Goal: Information Seeking & Learning: Learn about a topic

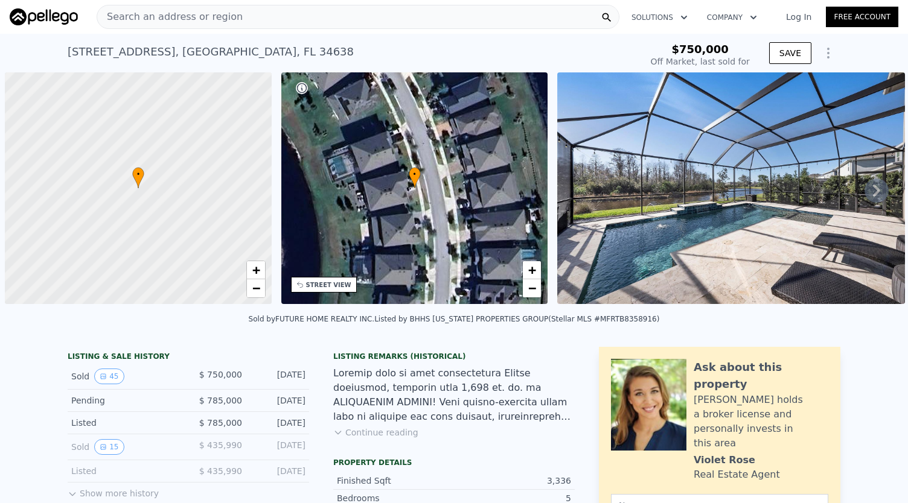
scroll to position [0, 5]
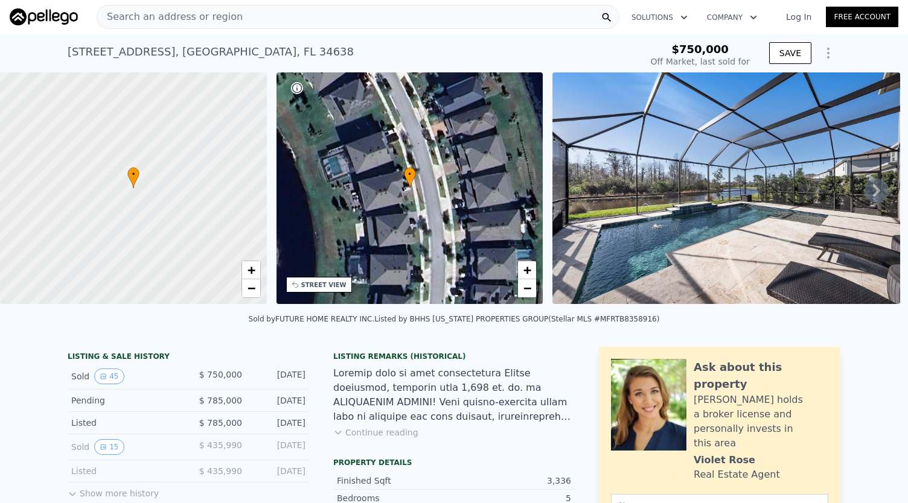
click at [869, 193] on icon at bounding box center [877, 191] width 24 height 24
type input "$ 785,000"
type input "-$ 56,792"
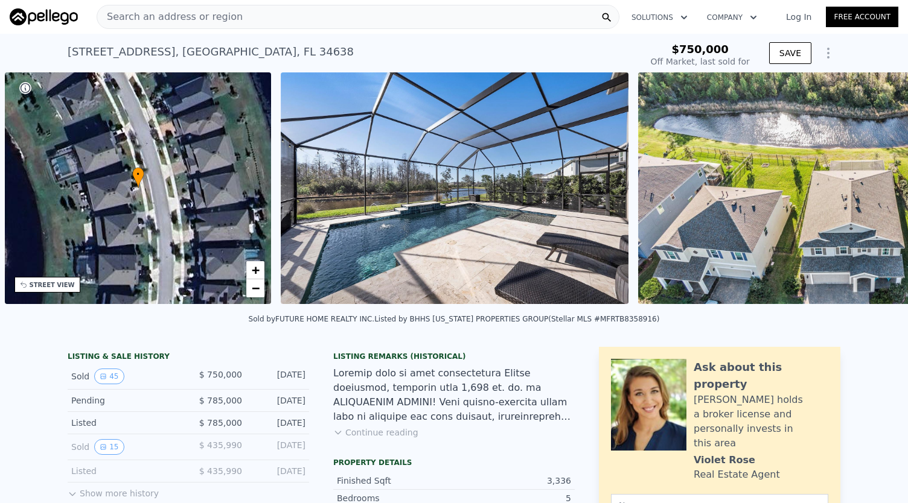
scroll to position [0, 281]
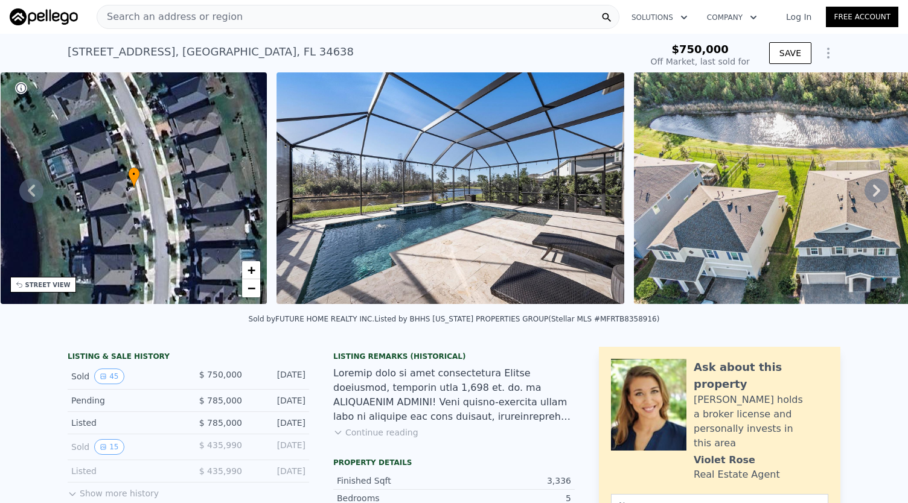
click at [869, 189] on icon at bounding box center [877, 191] width 24 height 24
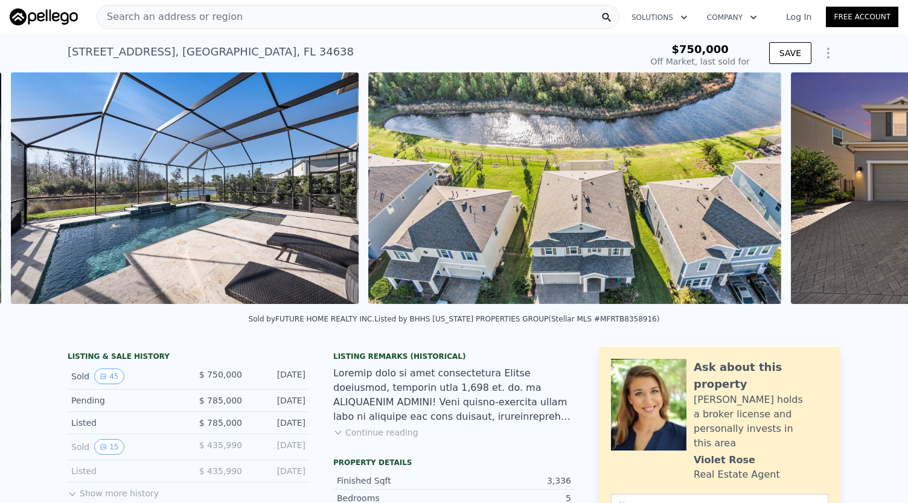
scroll to position [0, 552]
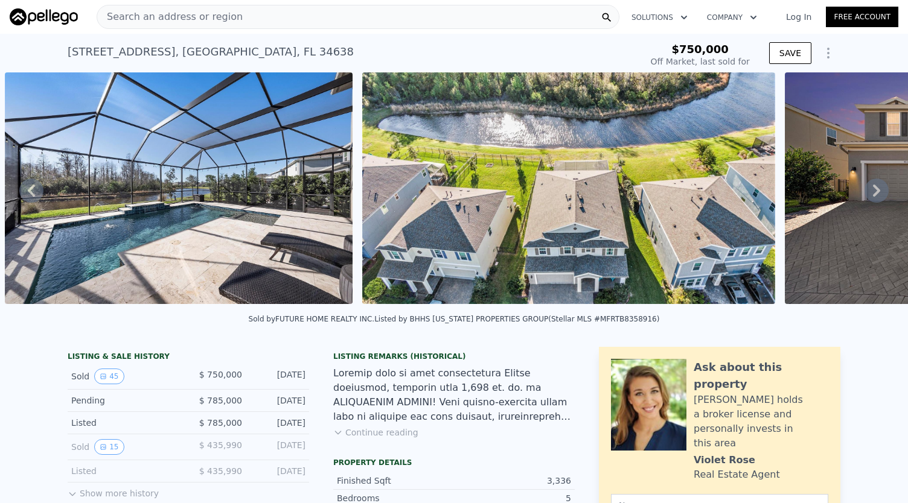
click at [870, 190] on icon at bounding box center [877, 191] width 24 height 24
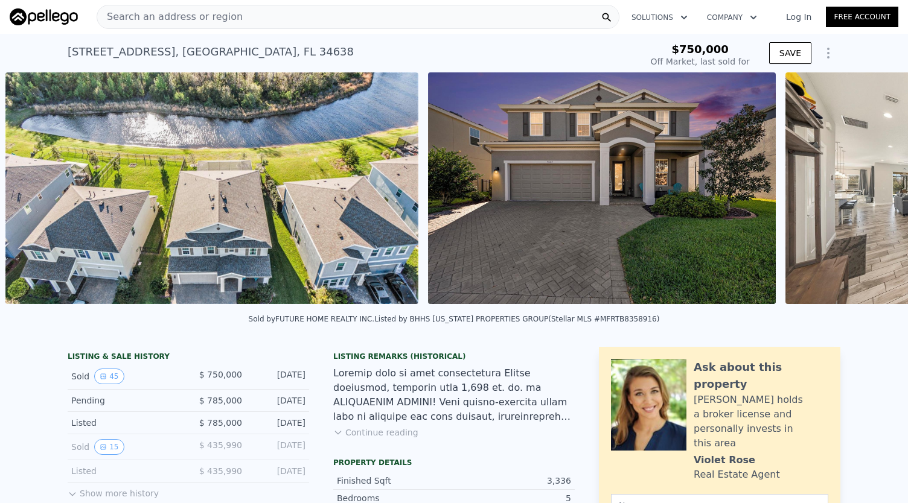
scroll to position [0, 910]
click at [366, 54] on div "[STREET_ADDRESS] Sold [DATE] for $750k" at bounding box center [352, 56] width 569 height 34
click at [873, 195] on icon at bounding box center [877, 191] width 24 height 24
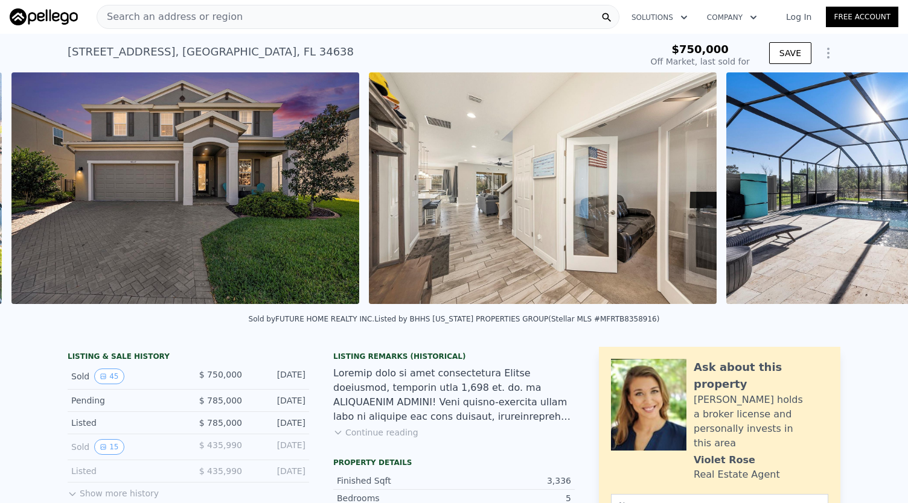
click at [873, 195] on img at bounding box center [900, 188] width 348 height 232
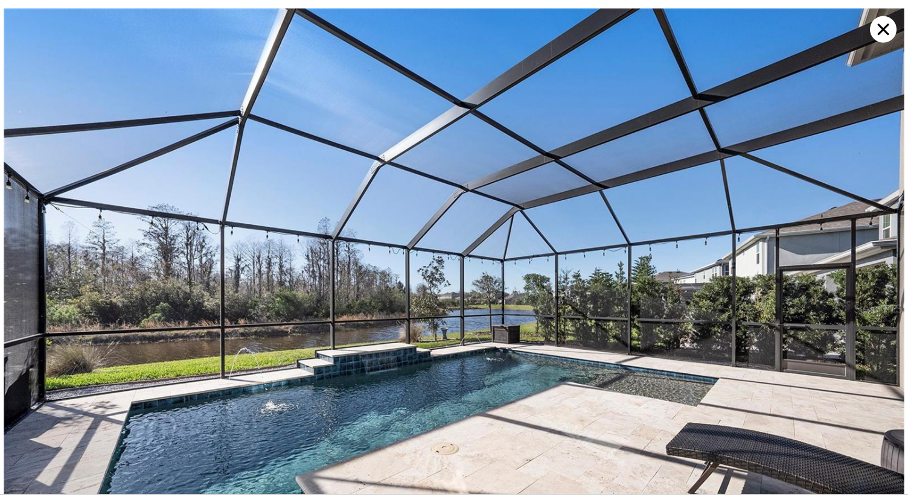
scroll to position [0, 0]
